Goal: Check status: Check status

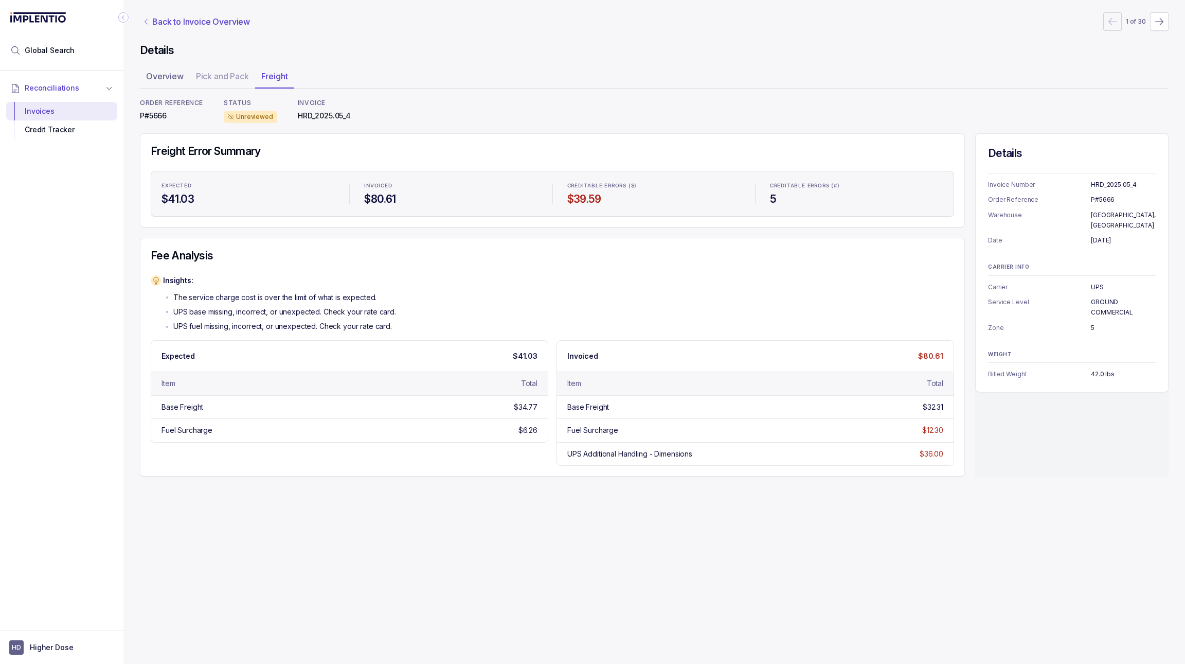
click at [158, 23] on p "Back to Invoice Overview" at bounding box center [201, 21] width 98 height 12
click at [188, 23] on p "Back to Invoice Overview" at bounding box center [201, 21] width 98 height 12
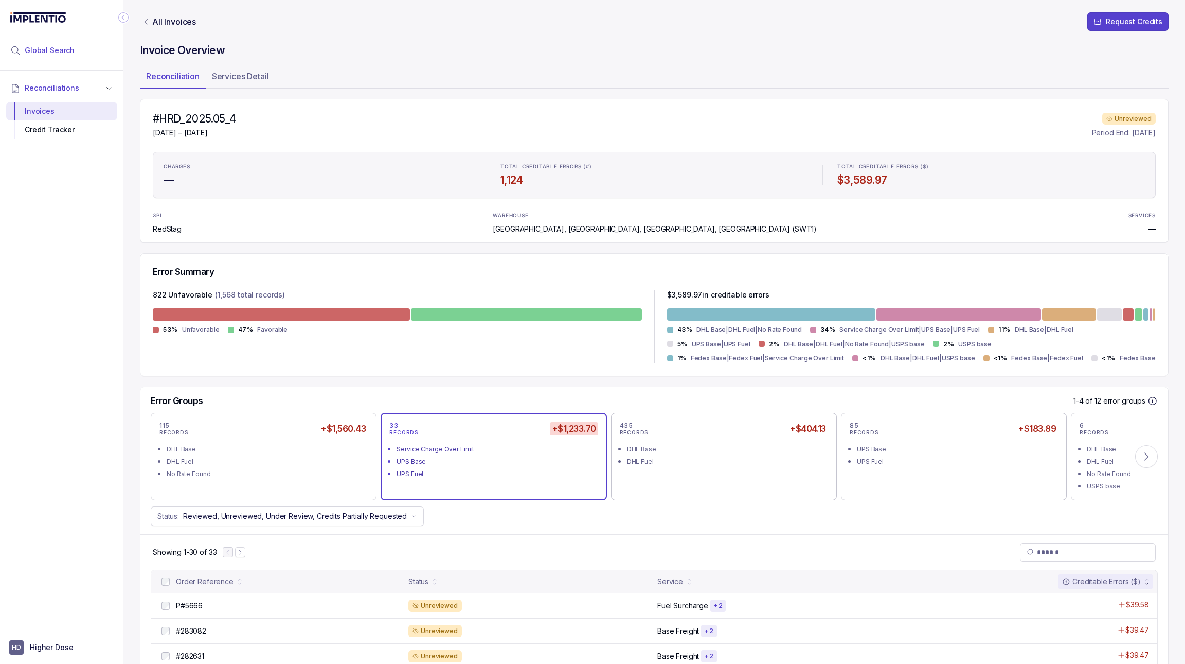
click at [63, 48] on span "Global Search" at bounding box center [50, 50] width 50 height 10
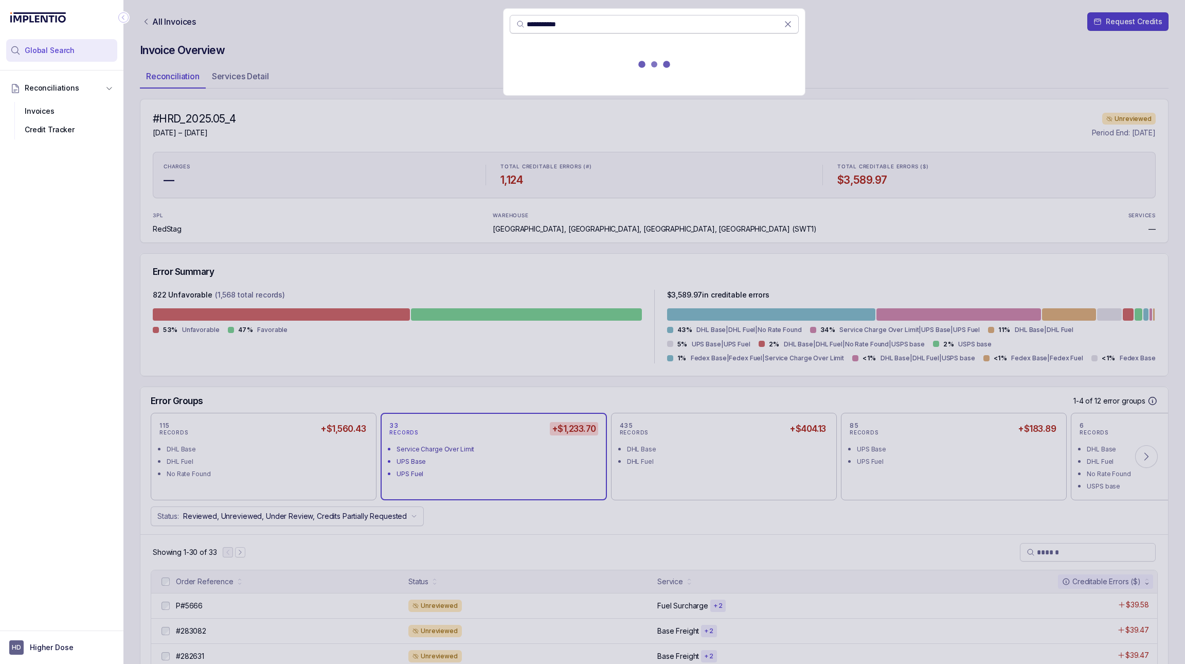
type input "**********"
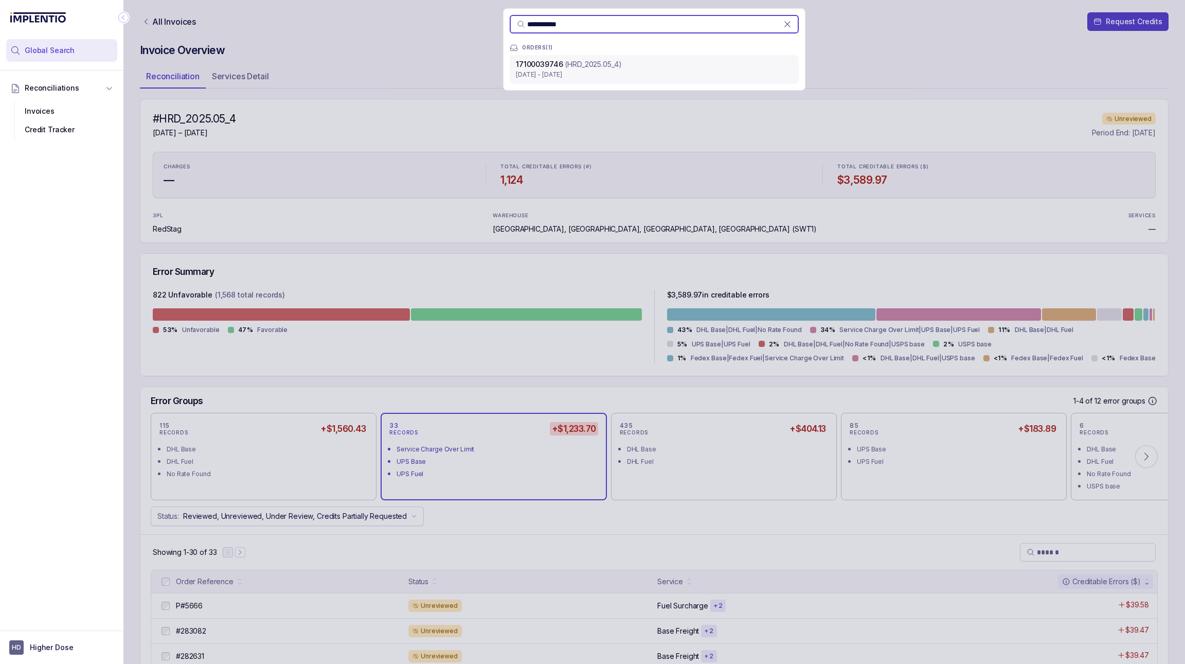
click at [552, 70] on p "[DATE] - [DATE]" at bounding box center [654, 74] width 277 height 10
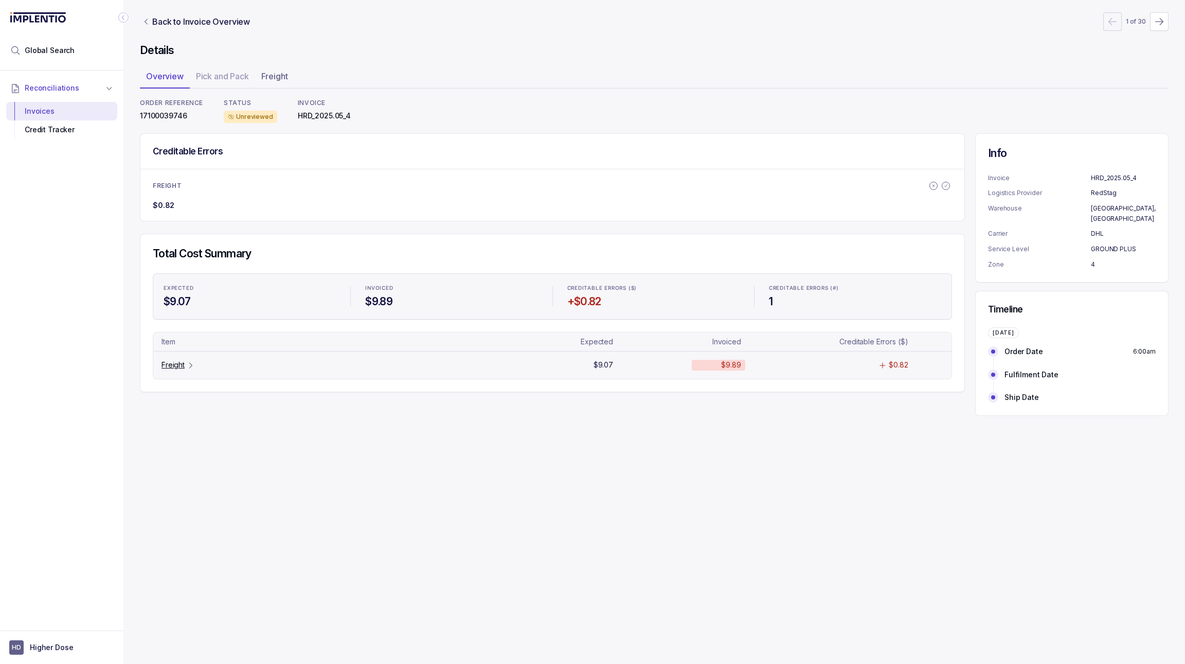
click at [170, 352] on tr "Freight $9.07 $9.89 $0.82" at bounding box center [552, 364] width 798 height 27
click at [172, 370] on p "Freight" at bounding box center [173, 365] width 23 height 10
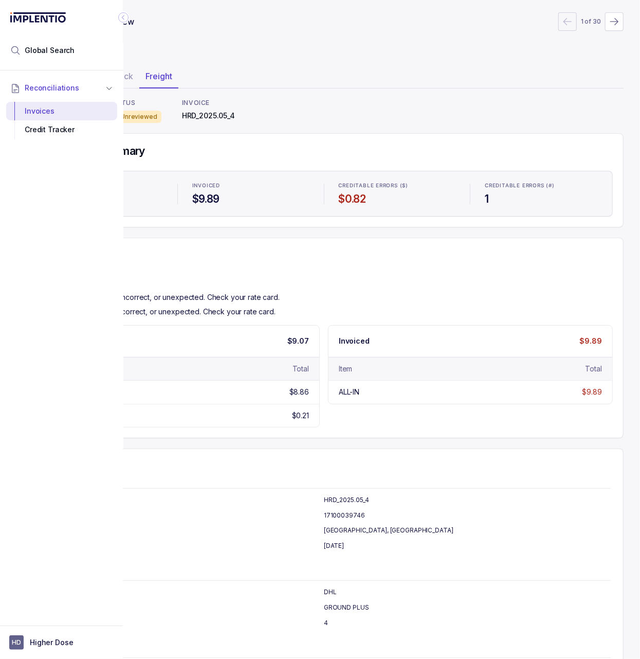
scroll to position [0, 126]
drag, startPoint x: 253, startPoint y: 341, endPoint x: 254, endPoint y: 335, distance: 5.9
click at [254, 342] on div "Expected $9.07" at bounding box center [177, 341] width 284 height 31
click at [126, 21] on icon "Collapse Icon" at bounding box center [123, 17] width 10 height 10
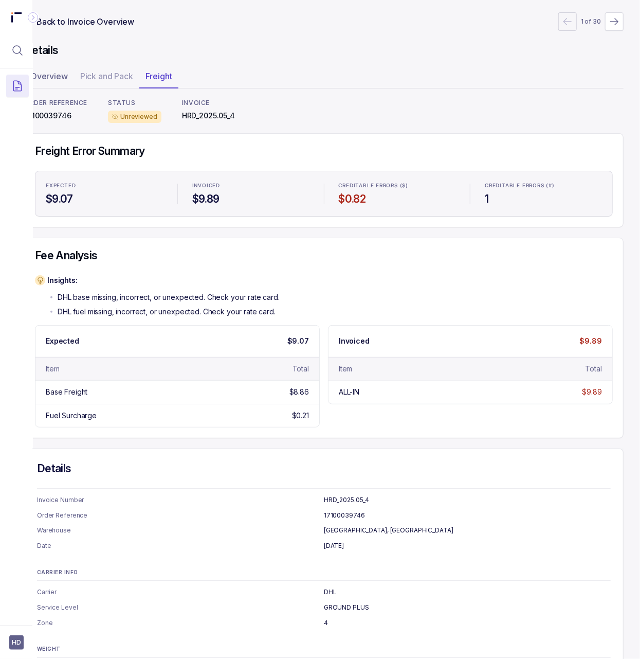
scroll to position [0, 35]
drag, startPoint x: 299, startPoint y: 343, endPoint x: 273, endPoint y: 339, distance: 26.5
click at [273, 339] on div "Expected $9.07" at bounding box center [177, 341] width 284 height 31
drag, startPoint x: 599, startPoint y: 345, endPoint x: 476, endPoint y: 342, distance: 123.0
click at [560, 342] on div "Invoiced $9.89" at bounding box center [471, 341] width 284 height 31
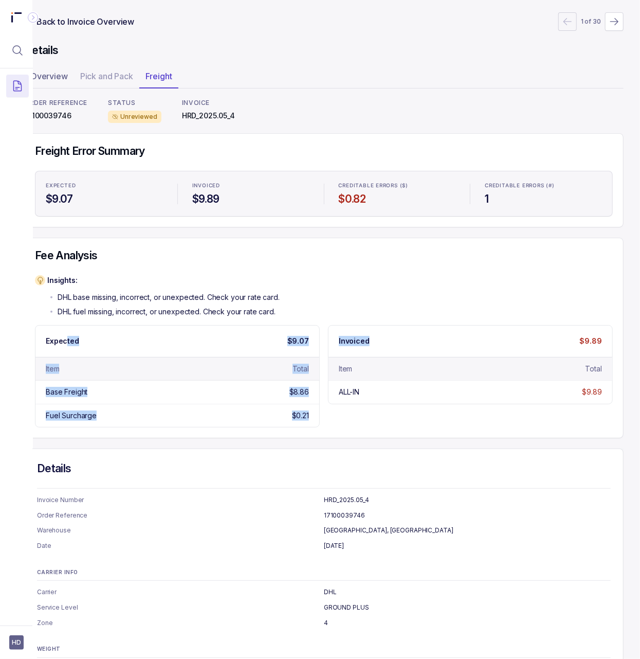
drag, startPoint x: 58, startPoint y: 341, endPoint x: 425, endPoint y: 337, distance: 367.8
click at [425, 337] on div "Expected $9.07 Item Total Base Freight $8.86 Fuel Surcharge $0.21 Invoiced $9.8…" at bounding box center [324, 376] width 578 height 102
click at [504, 342] on div "Invoiced $9.89" at bounding box center [471, 341] width 284 height 31
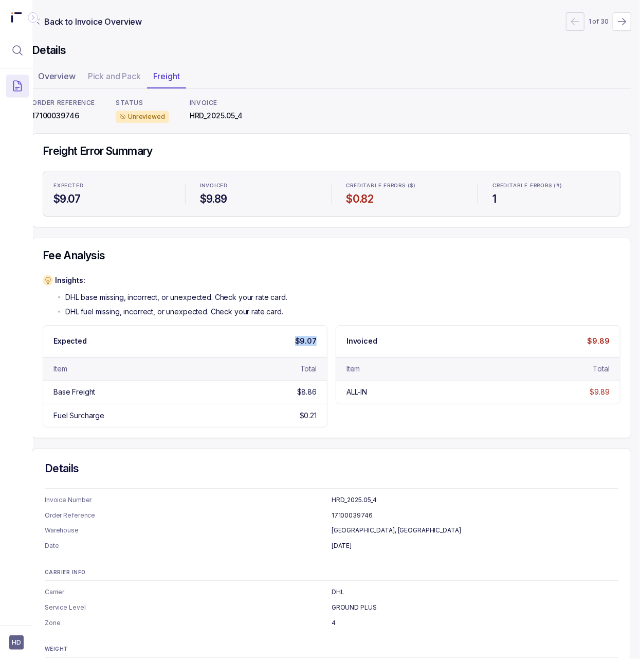
drag, startPoint x: 325, startPoint y: 342, endPoint x: 279, endPoint y: 341, distance: 45.3
click at [279, 341] on div "Expected $9.07" at bounding box center [185, 341] width 284 height 31
drag, startPoint x: 607, startPoint y: 343, endPoint x: 581, endPoint y: 343, distance: 26.2
click at [581, 343] on div "Invoiced $9.89" at bounding box center [478, 341] width 284 height 31
click at [61, 20] on p "Back to Invoice Overview" at bounding box center [93, 21] width 98 height 12
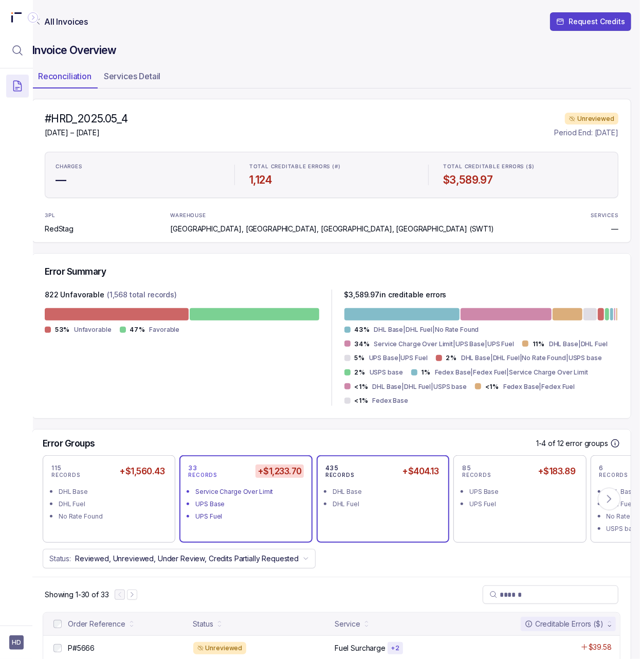
click at [363, 503] on div "DHL Fuel" at bounding box center [386, 504] width 107 height 10
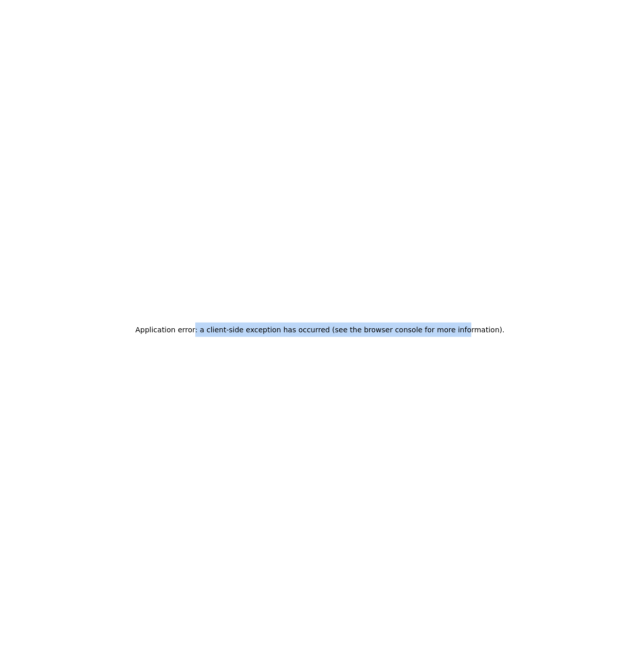
drag, startPoint x: 206, startPoint y: 331, endPoint x: 461, endPoint y: 336, distance: 255.7
click at [461, 336] on h2 "Application error: a client-side exception has occurred (see the browser consol…" at bounding box center [319, 330] width 369 height 14
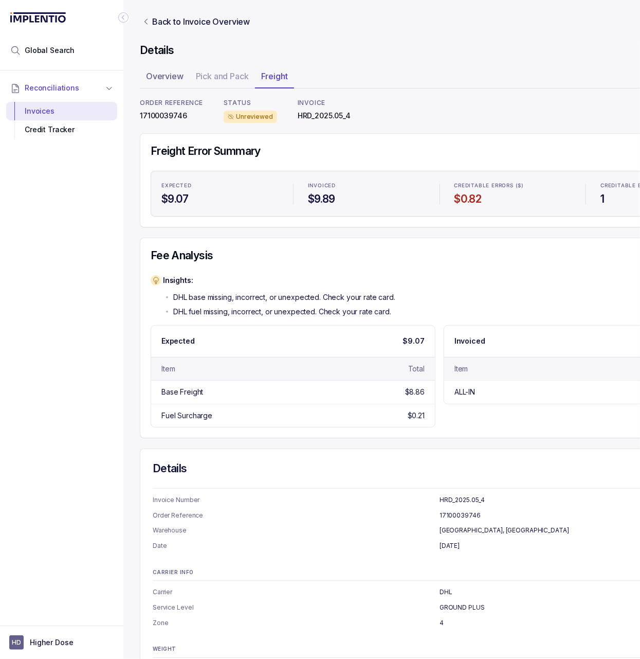
click at [123, 20] on icon "Collapse Icon" at bounding box center [123, 17] width 3 height 5
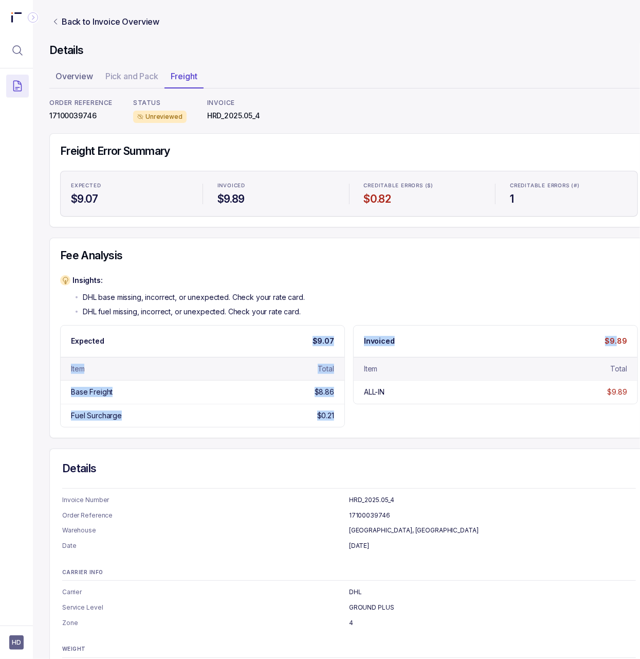
scroll to position [0, 35]
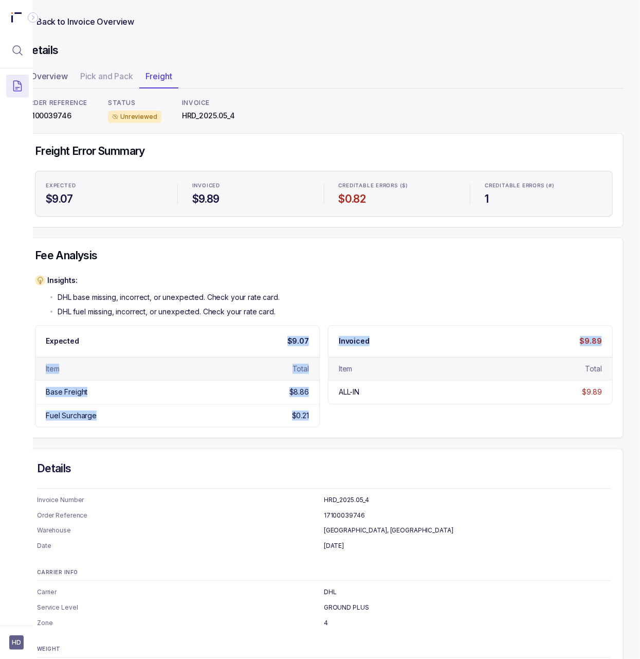
drag, startPoint x: 311, startPoint y: 339, endPoint x: 620, endPoint y: 338, distance: 309.2
click at [620, 338] on div "Back to Invoice Overview Details Overview Pick and Pack Freight ORDER REFERENCE…" at bounding box center [324, 329] width 633 height 659
click at [483, 327] on div "Invoiced $9.89" at bounding box center [471, 341] width 284 height 31
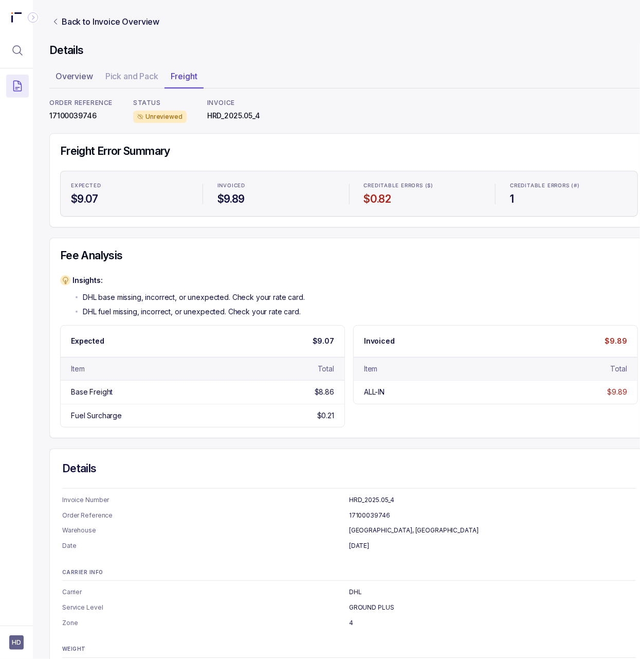
scroll to position [0, 1]
